Goal: Register for event/course

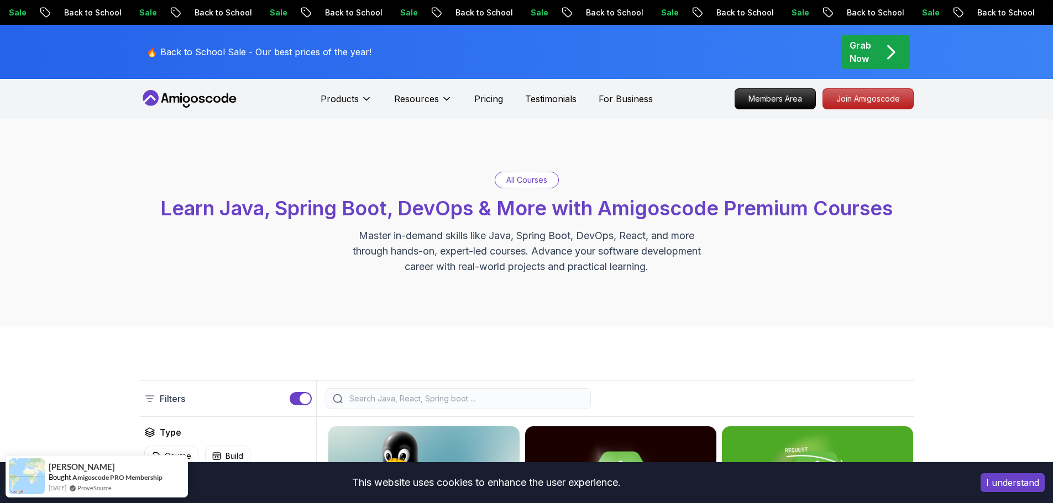
click at [967, 11] on p "Back to School" at bounding box center [1004, 12] width 75 height 11
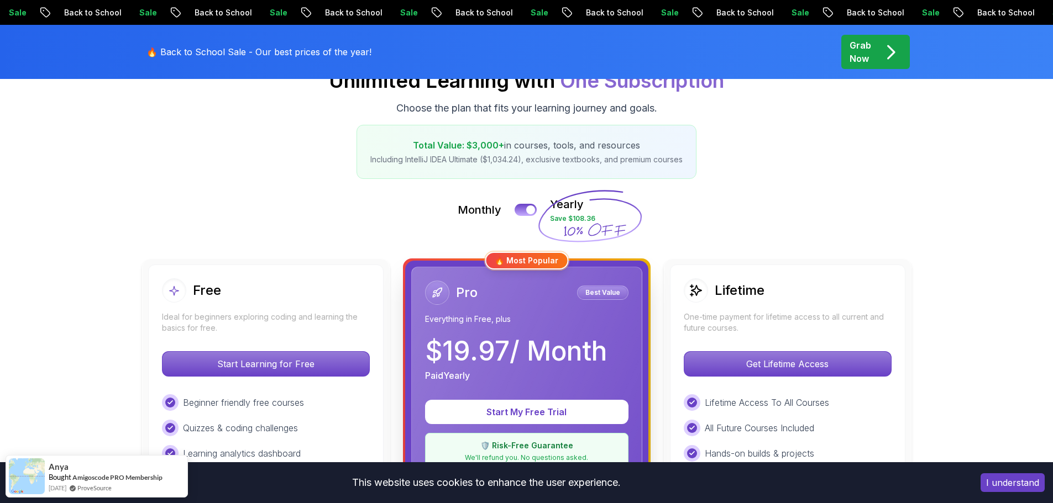
scroll to position [55, 0]
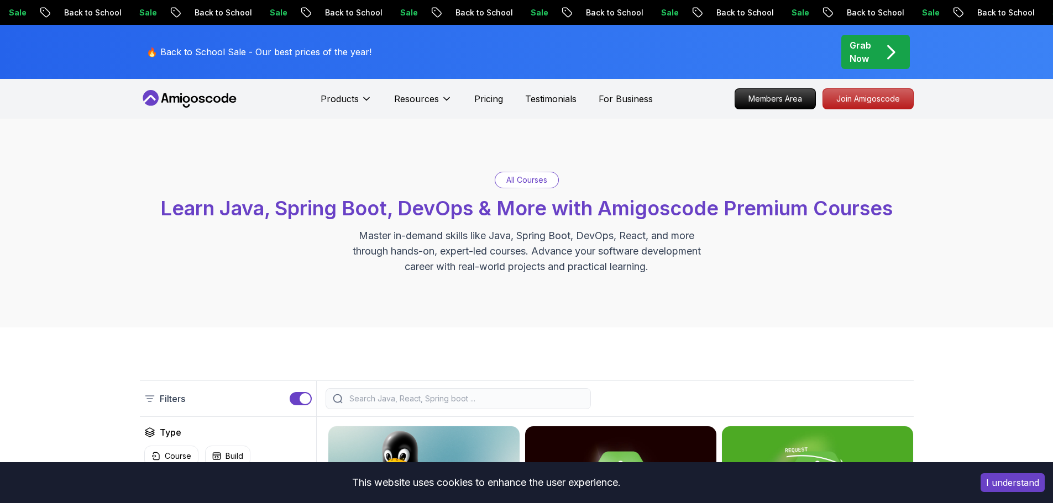
click at [191, 102] on icon at bounding box center [189, 99] width 99 height 18
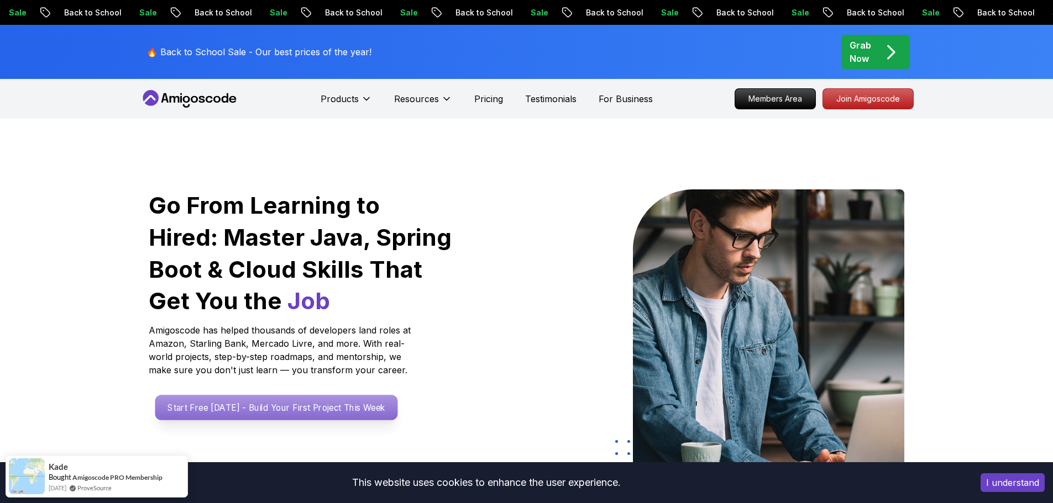
click at [281, 414] on p "Start Free Today - Build Your First Project This Week" at bounding box center [276, 407] width 243 height 25
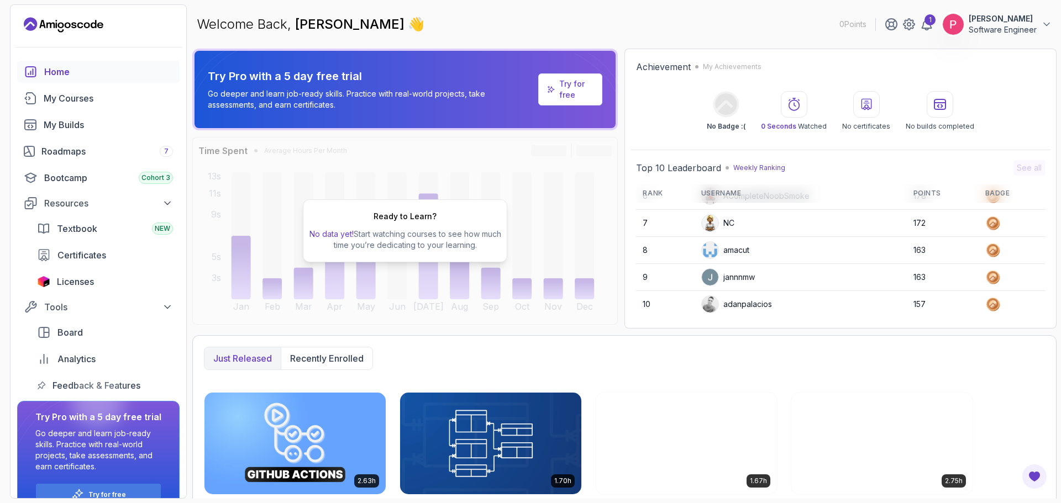
scroll to position [156, 0]
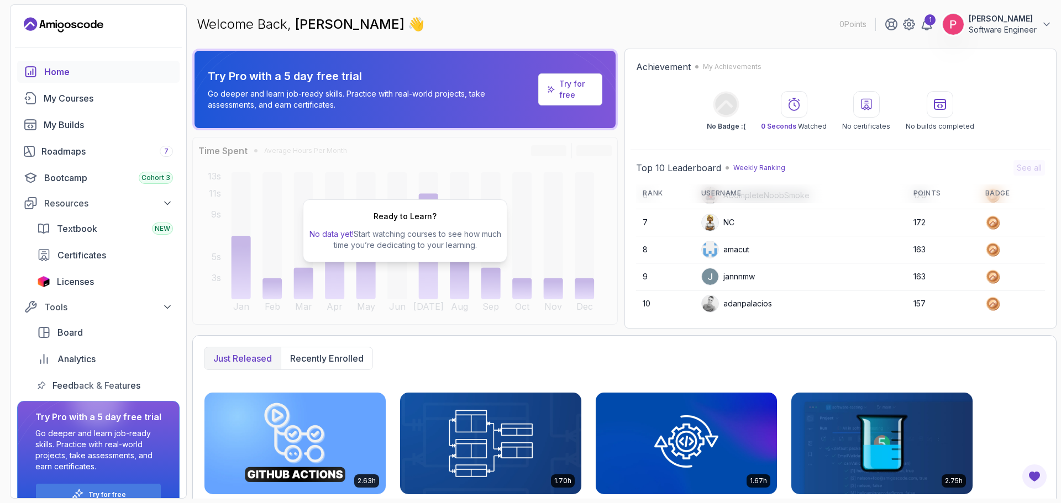
click at [405, 218] on h2 "Ready to Learn?" at bounding box center [405, 216] width 63 height 11
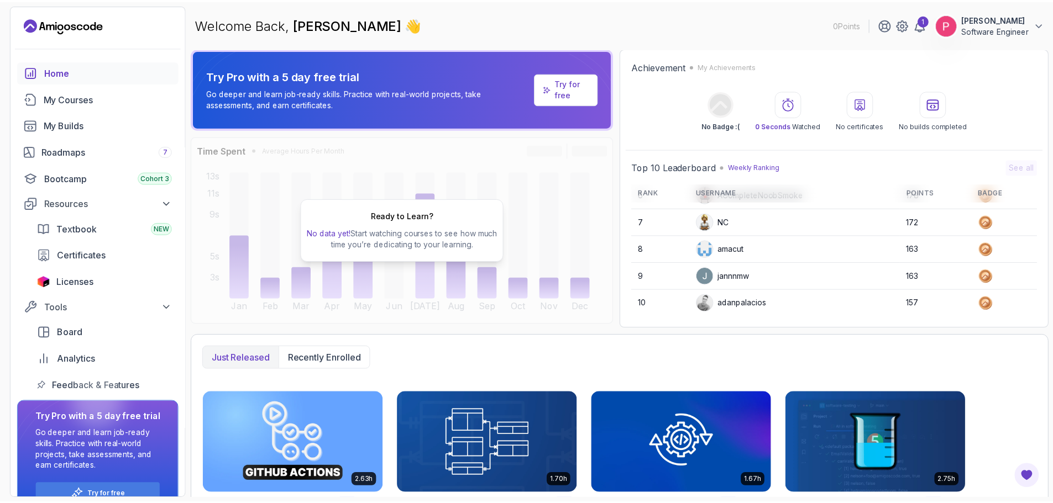
scroll to position [0, 0]
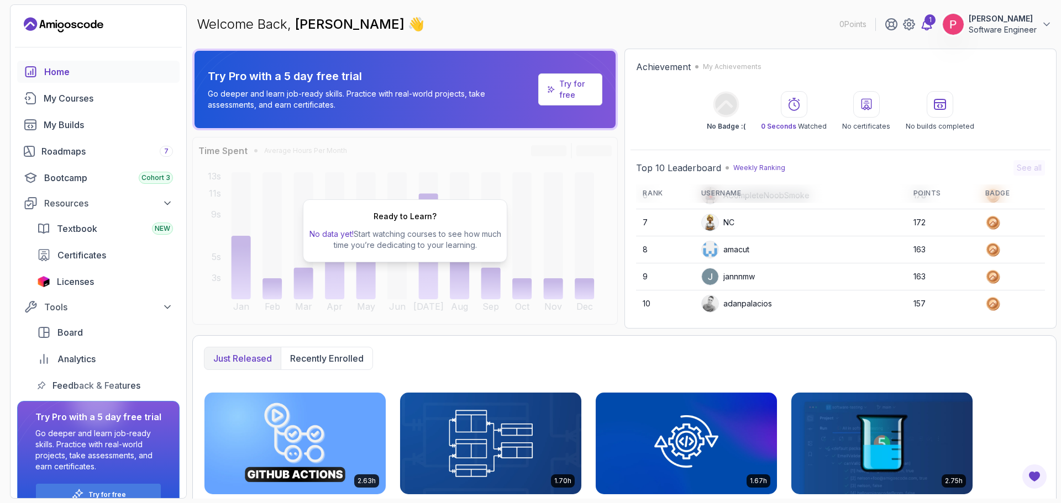
click at [925, 20] on div "1" at bounding box center [930, 19] width 11 height 11
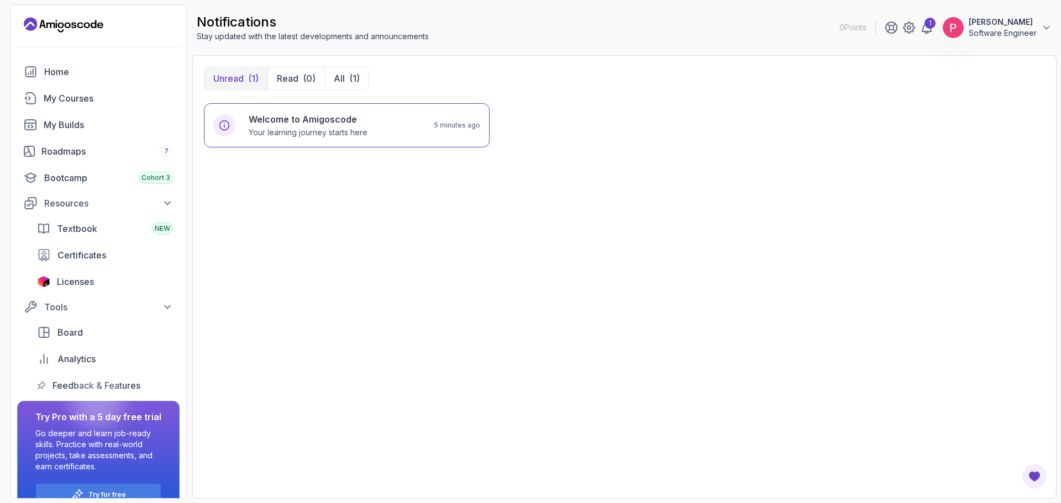
click at [85, 28] on icon "Landing page" at bounding box center [64, 25] width 80 height 18
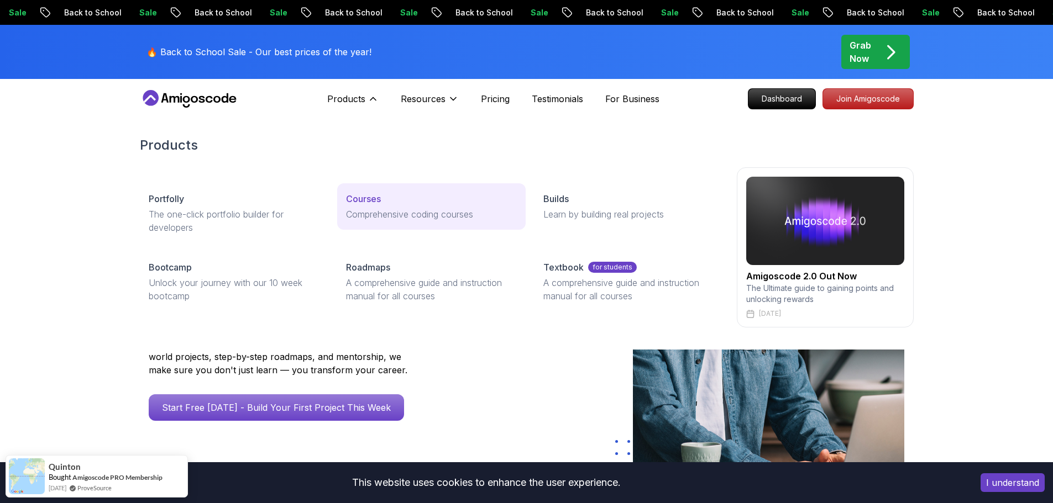
click at [376, 206] on link "Courses Comprehensive coding courses" at bounding box center [431, 206] width 188 height 46
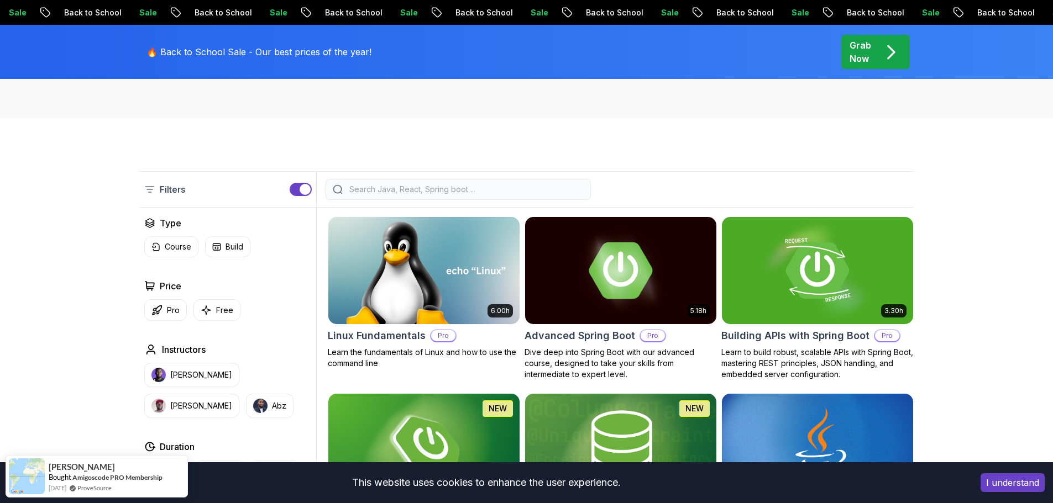
scroll to position [221, 0]
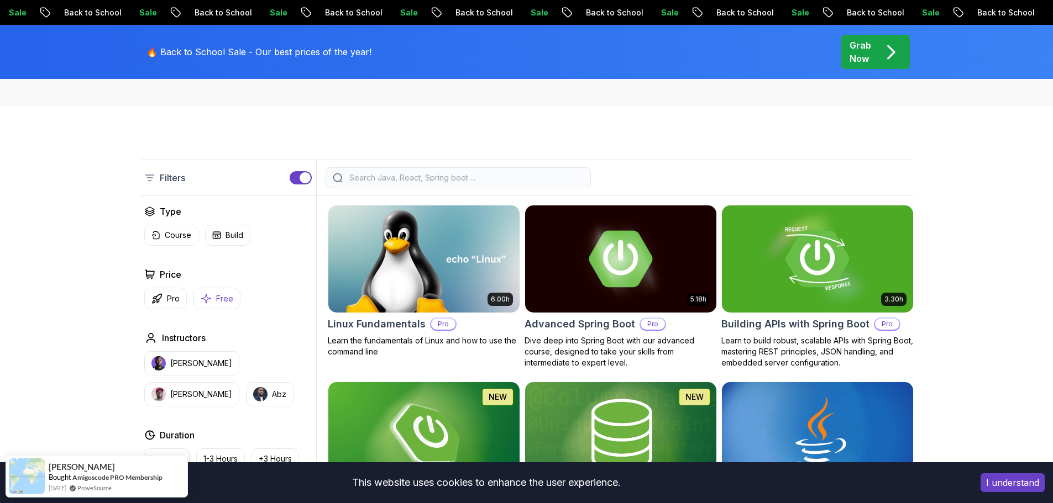
click at [219, 296] on p "Free" at bounding box center [224, 298] width 17 height 11
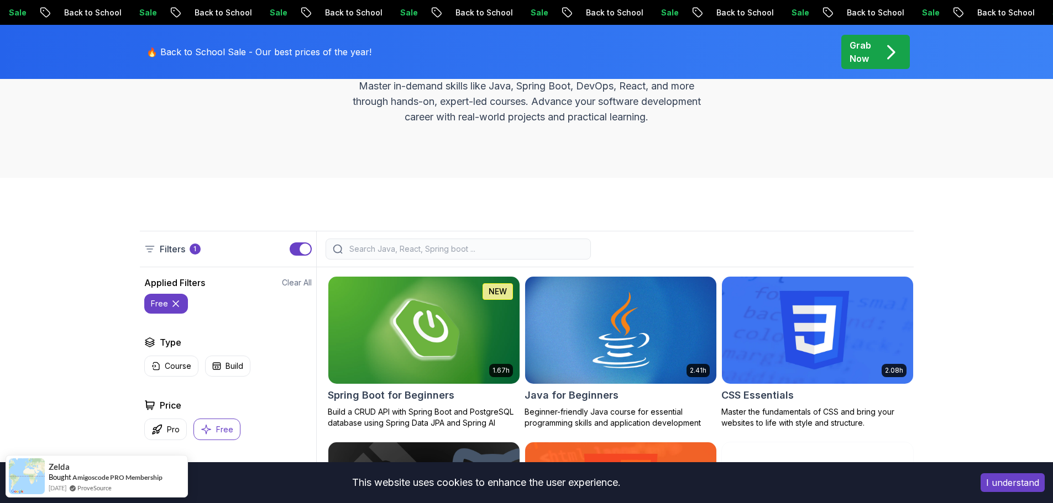
scroll to position [166, 0]
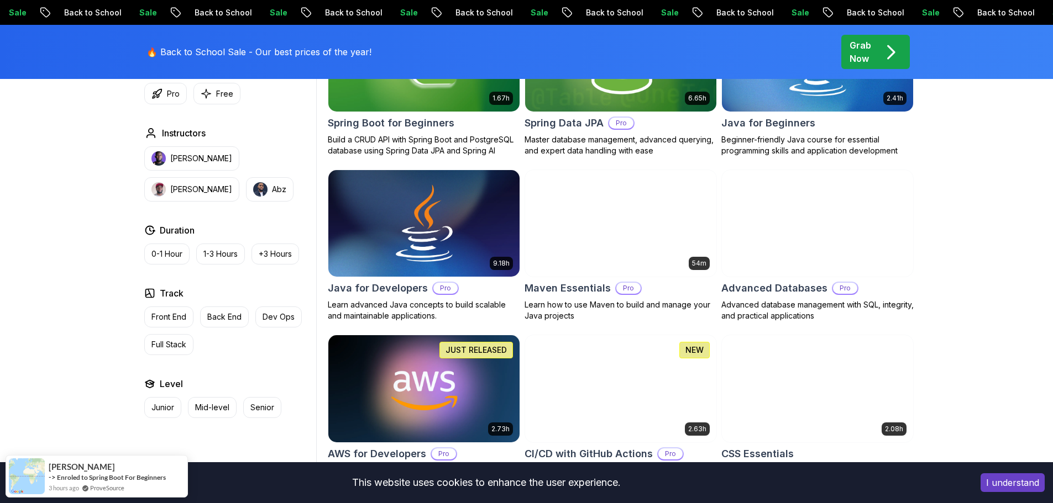
scroll to position [608, 0]
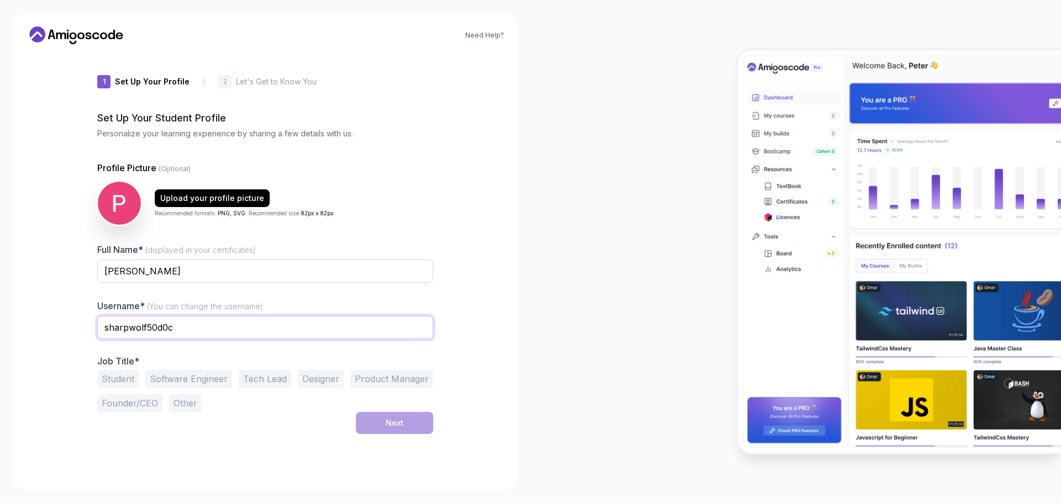
click at [189, 327] on input "sharpwolf50d0c" at bounding box center [265, 327] width 336 height 23
type input "ν"
type input "ntelospa"
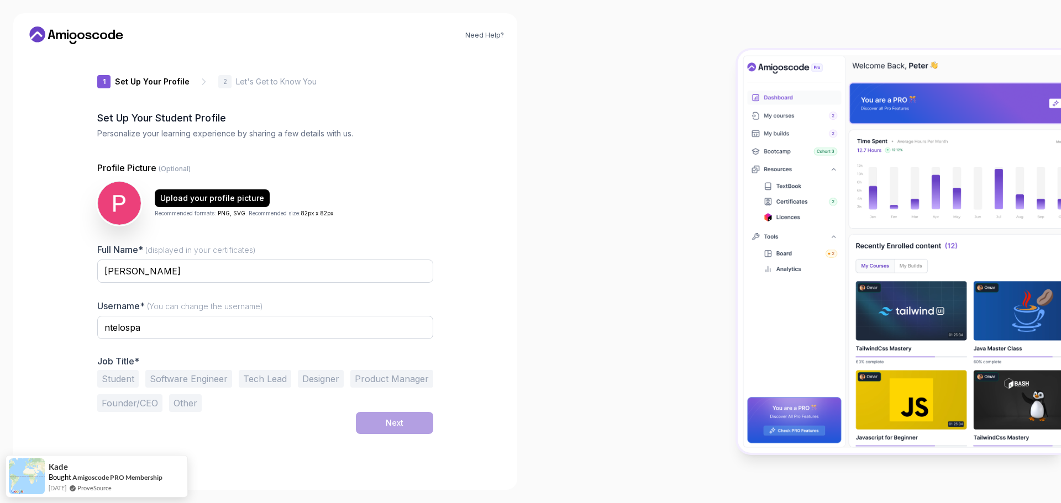
click at [202, 373] on button "Software Engineer" at bounding box center [188, 379] width 87 height 18
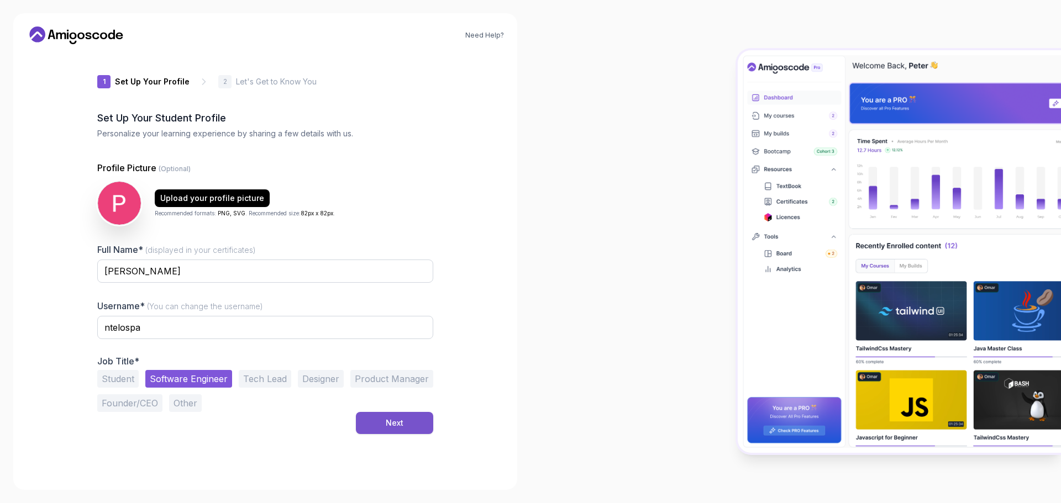
click at [405, 425] on button "Next" at bounding box center [394, 423] width 77 height 22
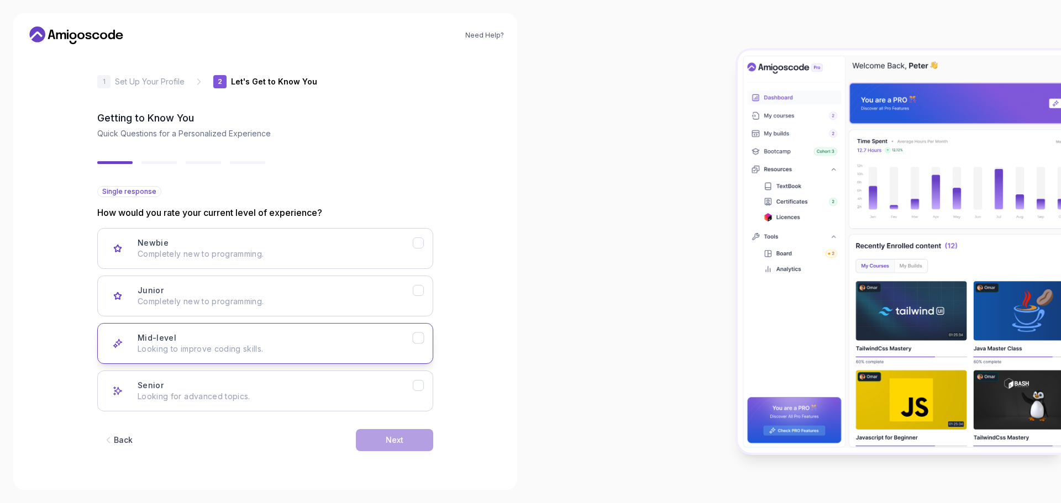
click at [326, 342] on div "Mid-level Looking to improve coding skills." at bounding box center [275, 344] width 275 height 22
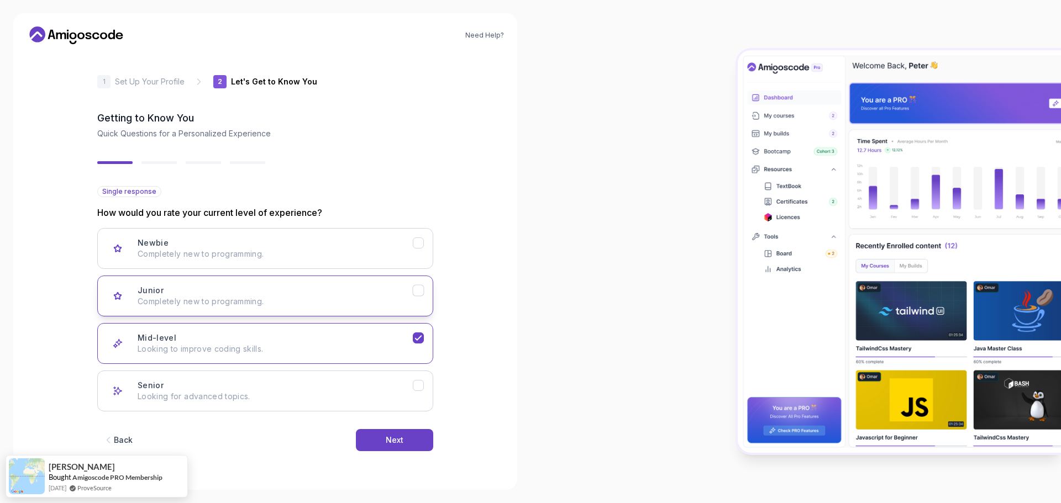
click at [324, 295] on div "Junior Completely new to programming." at bounding box center [275, 296] width 275 height 22
click at [399, 440] on div "Next" at bounding box center [395, 440] width 18 height 11
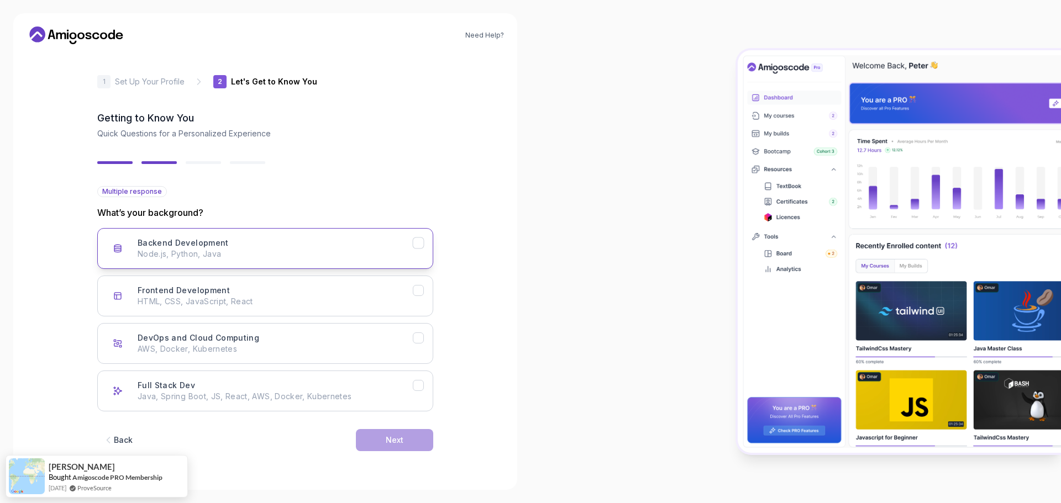
click at [260, 244] on div "Backend Development Node.js, Python, Java" at bounding box center [275, 249] width 275 height 22
click at [312, 385] on div "Full Stack Dev Java, Spring Boot, JS, React, AWS, Docker, Kubernetes" at bounding box center [275, 391] width 275 height 22
click at [387, 440] on div "Next" at bounding box center [395, 440] width 18 height 11
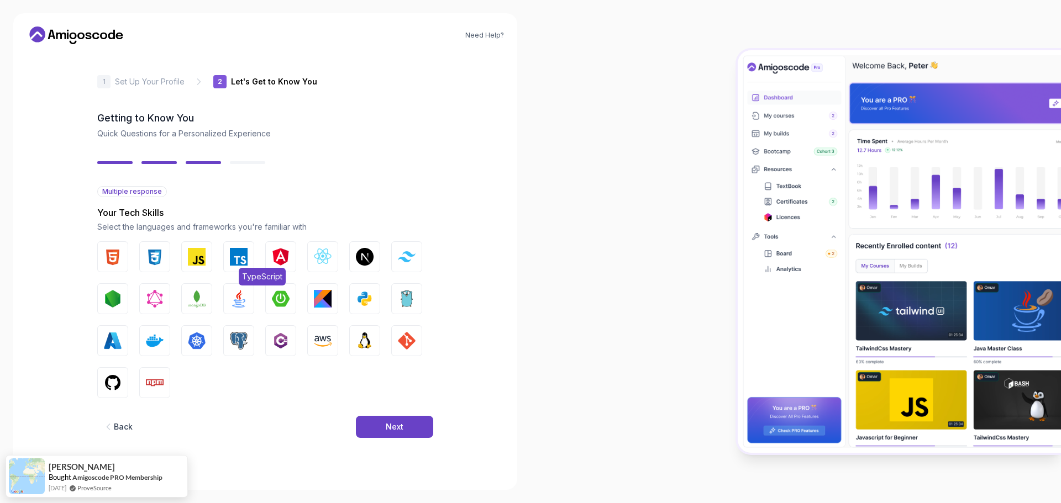
click at [238, 258] on img "button" at bounding box center [239, 257] width 18 height 18
click at [207, 253] on button "JavaScript" at bounding box center [196, 257] width 31 height 31
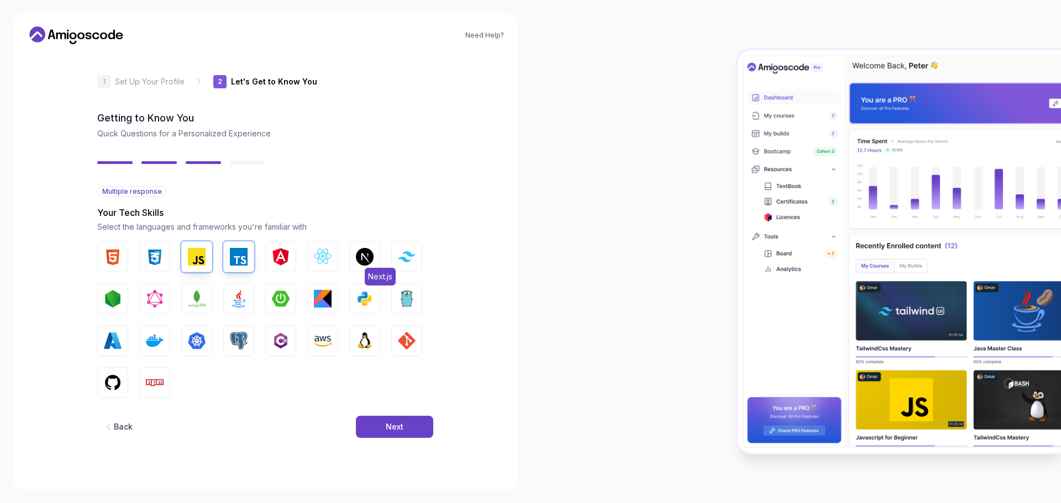
click at [367, 255] on img "button" at bounding box center [365, 257] width 18 height 18
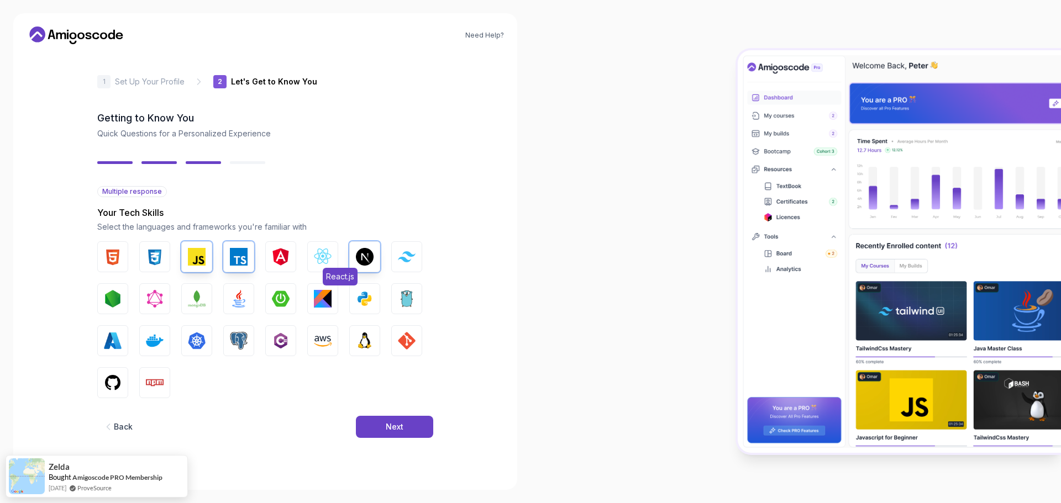
click at [318, 261] on img "button" at bounding box center [323, 257] width 18 height 18
click at [240, 301] on img "button" at bounding box center [239, 299] width 18 height 18
click at [410, 334] on img "button" at bounding box center [407, 341] width 18 height 18
click at [160, 378] on img "button" at bounding box center [155, 383] width 18 height 18
click at [244, 343] on img "button" at bounding box center [239, 341] width 18 height 18
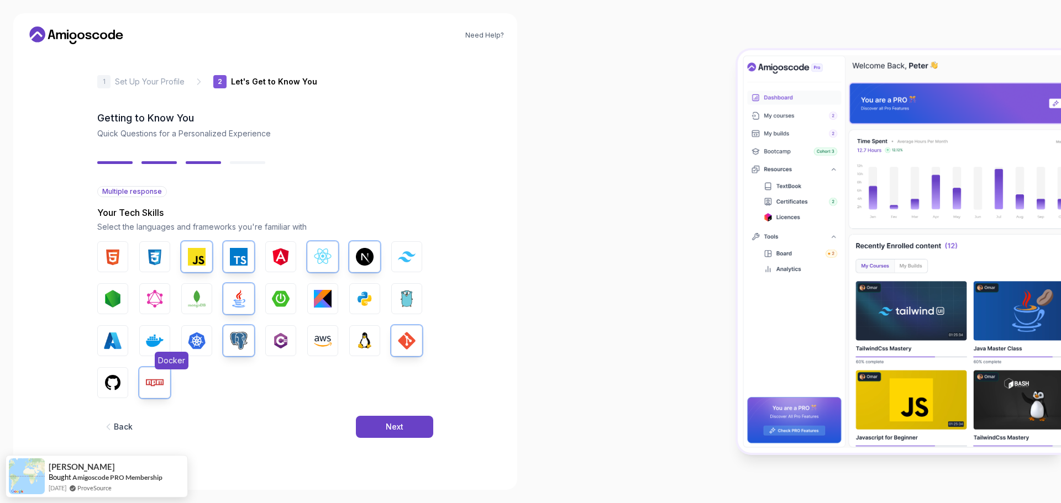
click at [154, 347] on img "button" at bounding box center [155, 341] width 18 height 18
click at [119, 385] on img "button" at bounding box center [113, 383] width 18 height 18
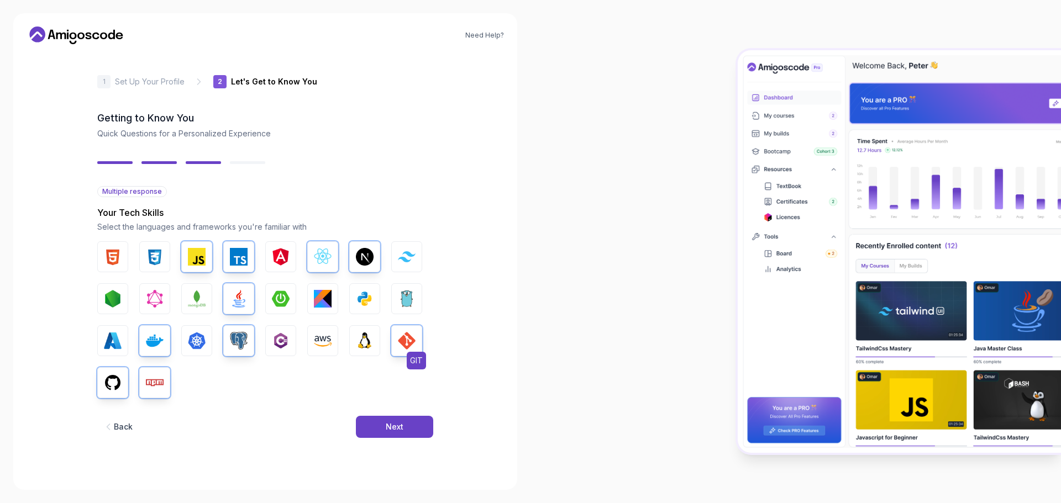
click at [396, 345] on button "GIT" at bounding box center [406, 341] width 31 height 31
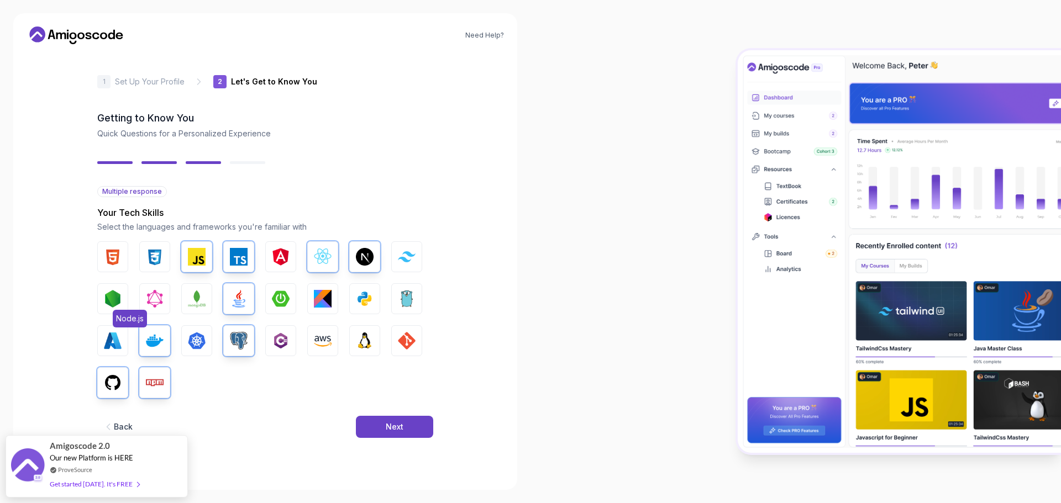
click at [112, 297] on img "button" at bounding box center [113, 299] width 18 height 18
click at [396, 430] on div "Next" at bounding box center [395, 427] width 18 height 11
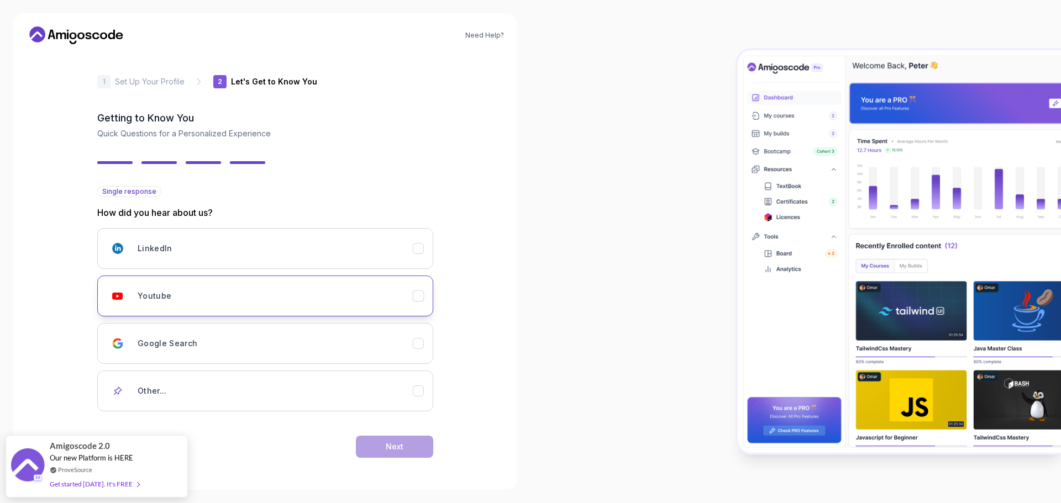
click at [243, 310] on button "Youtube" at bounding box center [265, 296] width 336 height 41
click at [367, 445] on button "Next" at bounding box center [394, 447] width 77 height 22
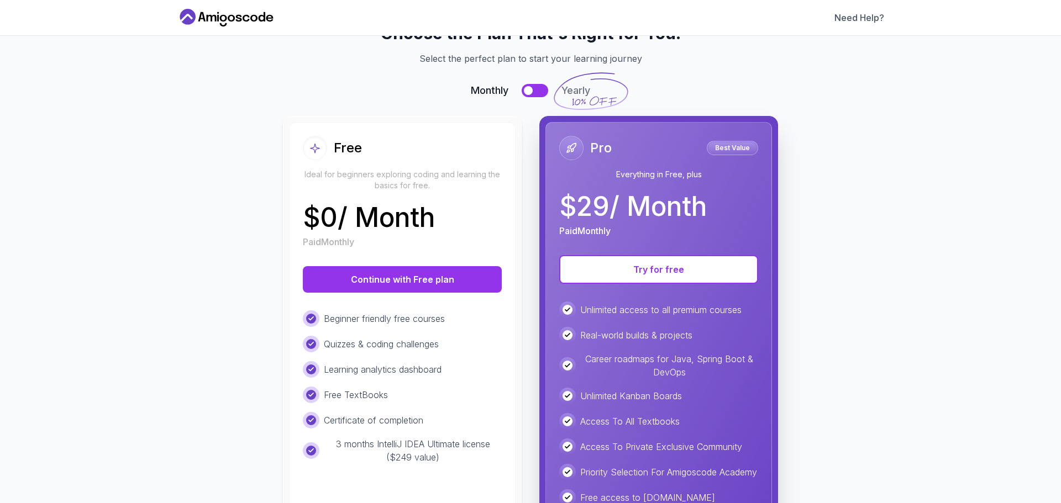
scroll to position [39, 0]
click at [396, 279] on button "Continue with Free plan" at bounding box center [402, 280] width 199 height 27
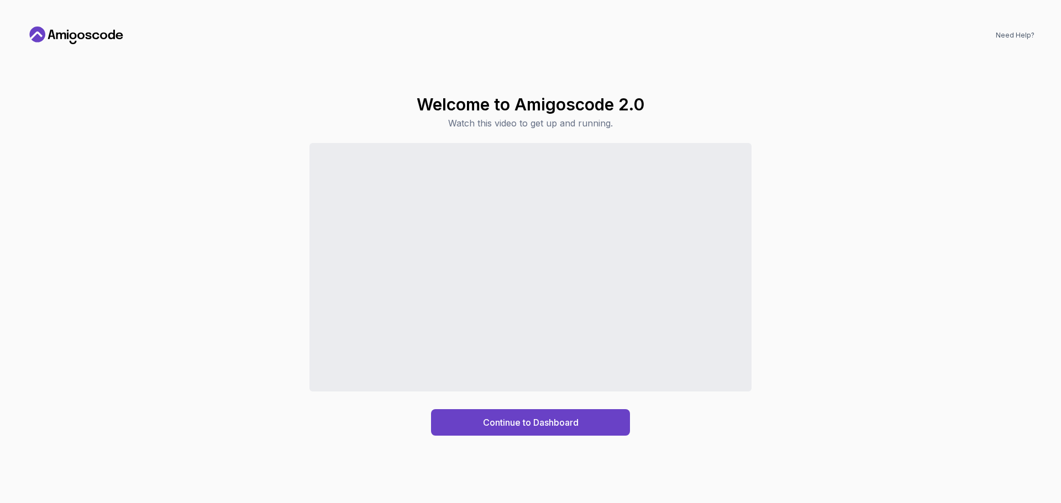
click at [987, 391] on div "Continue to Dashboard" at bounding box center [531, 289] width 1008 height 293
click at [524, 422] on div "Continue to Dashboard" at bounding box center [531, 422] width 96 height 13
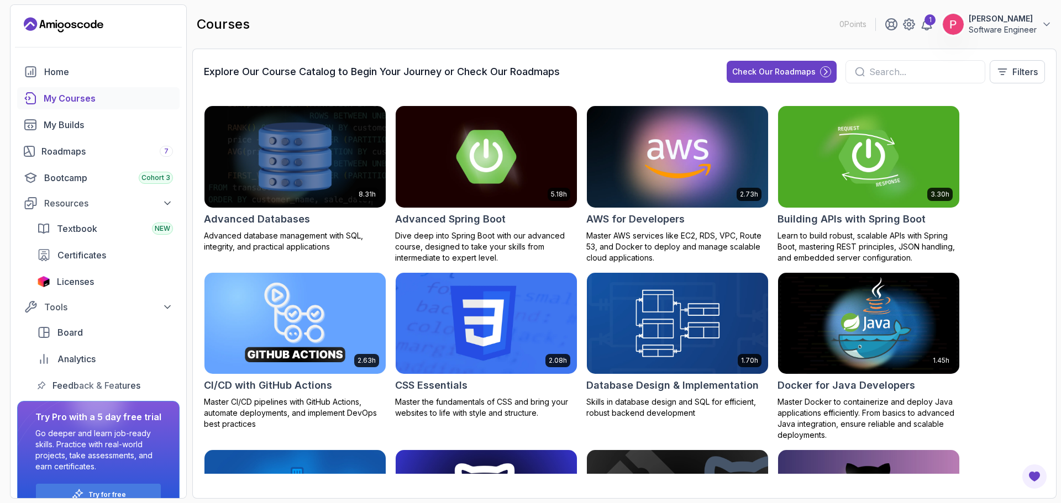
click at [670, 160] on img at bounding box center [678, 156] width 190 height 107
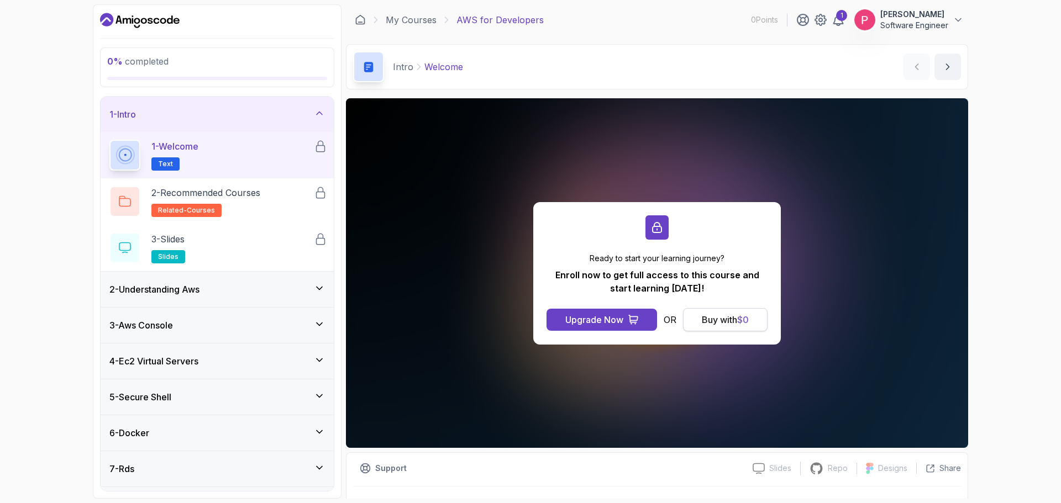
click at [712, 321] on div "Buy with $ 0" at bounding box center [725, 319] width 47 height 13
